Goal: Navigation & Orientation: Find specific page/section

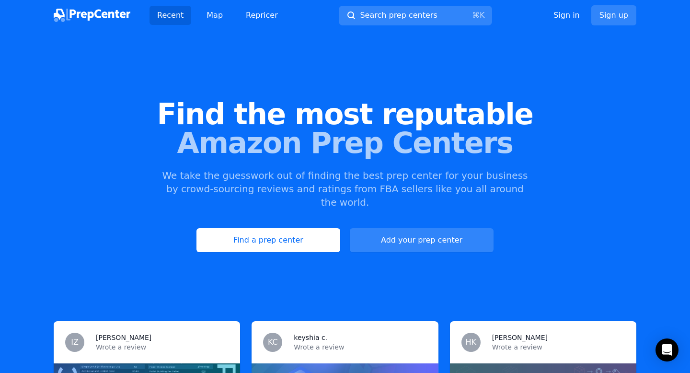
click at [306, 229] on link "Find a prep center" at bounding box center [268, 240] width 144 height 24
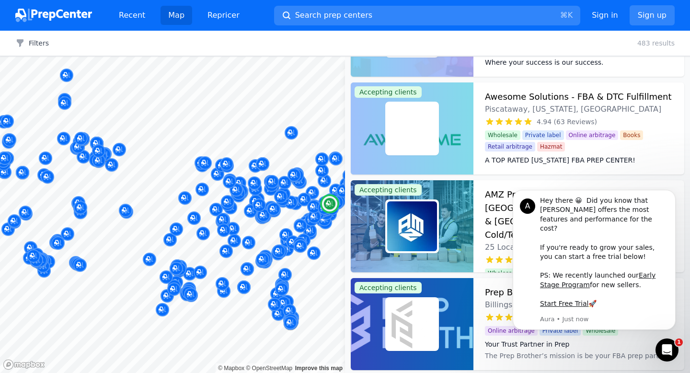
scroll to position [274, 0]
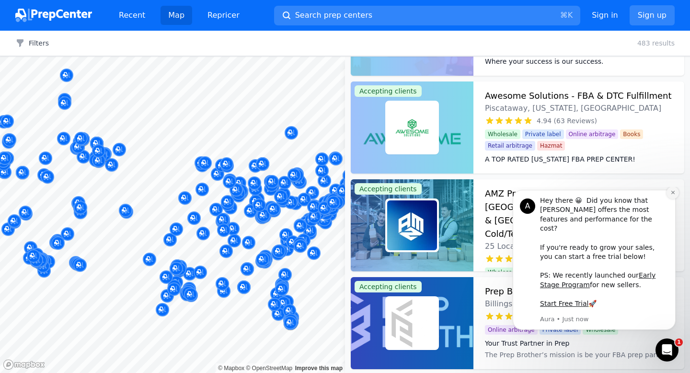
click at [674, 195] on icon "Dismiss notification" at bounding box center [672, 192] width 5 height 5
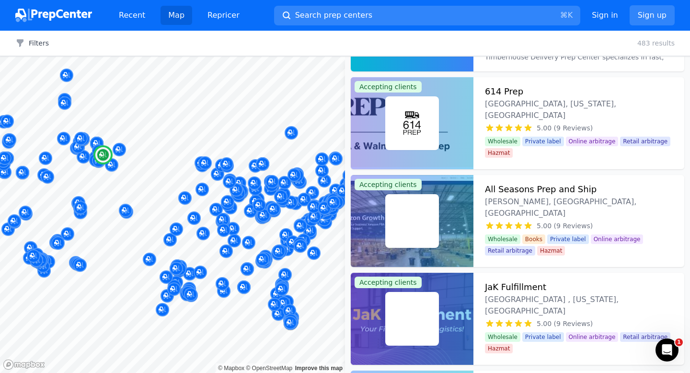
scroll to position [3702, 0]
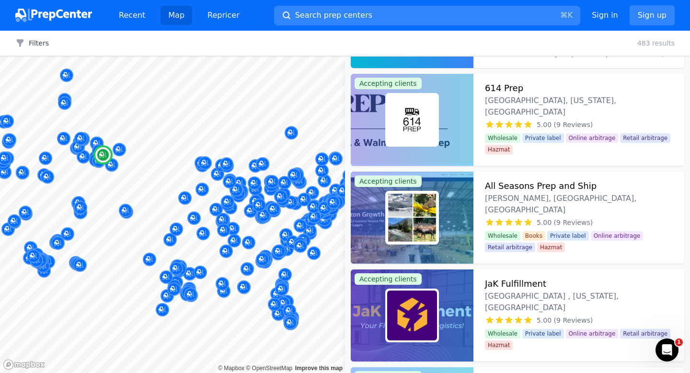
click at [552, 242] on span "Hazmat" at bounding box center [551, 247] width 28 height 10
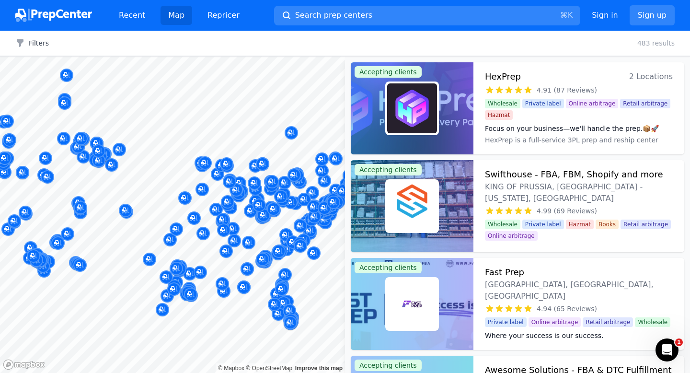
click at [145, 283] on div at bounding box center [188, 282] width 184 height 8
click at [315, 22] on button "Search prep centers ⌘ K" at bounding box center [427, 16] width 306 height 20
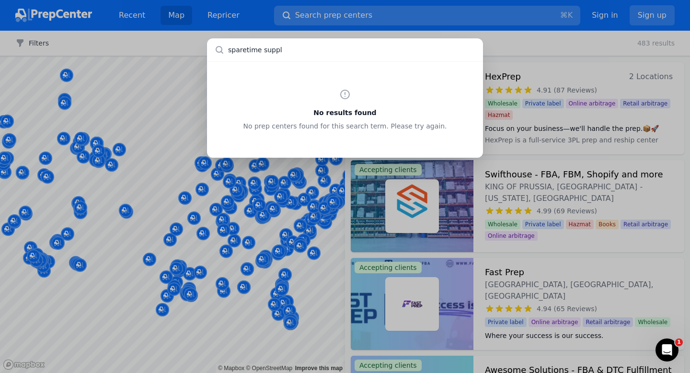
type input "sparetime supply"
